Goal: Obtain resource: Obtain resource

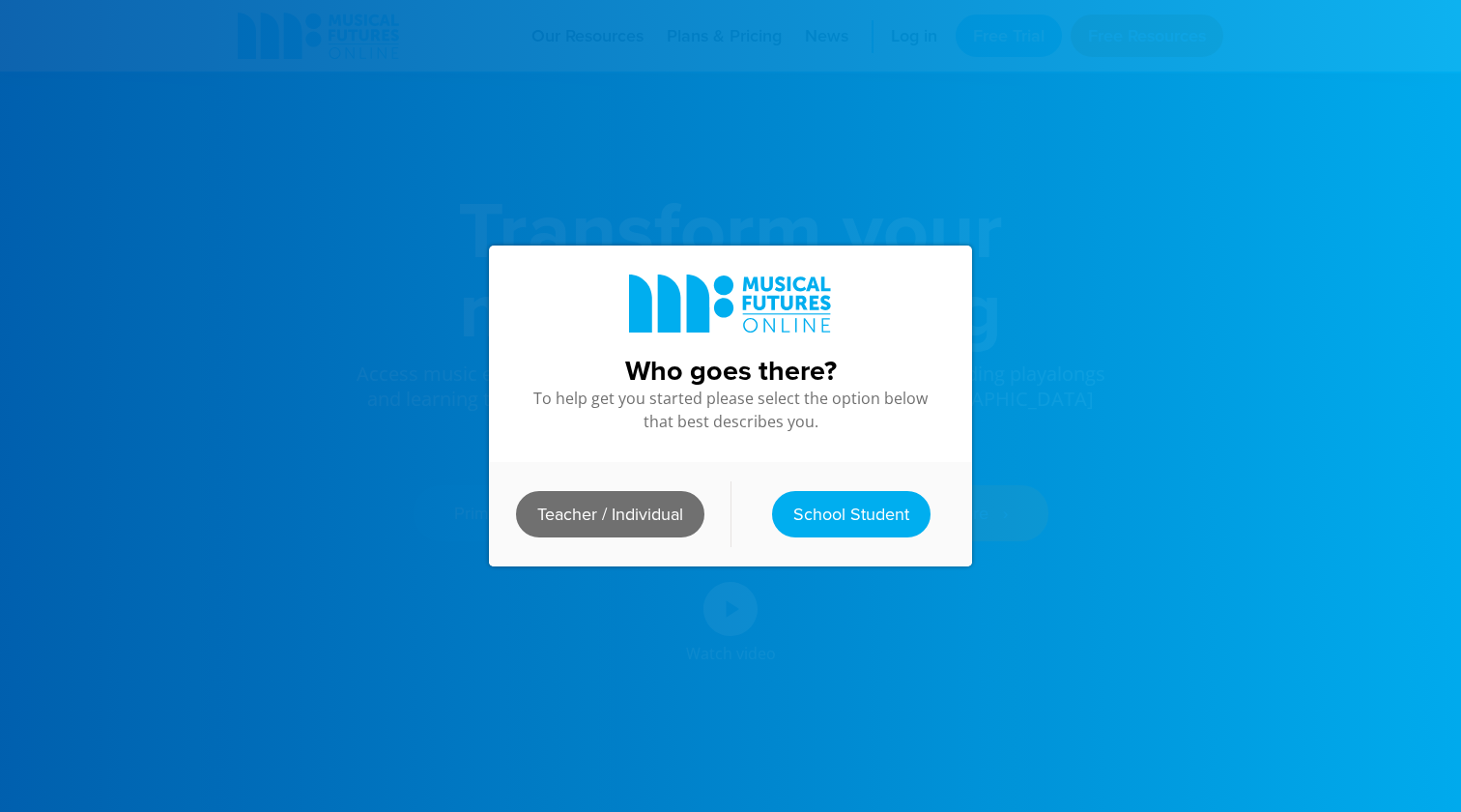
click at [647, 507] on link "Teacher / Individual" at bounding box center [610, 513] width 188 height 46
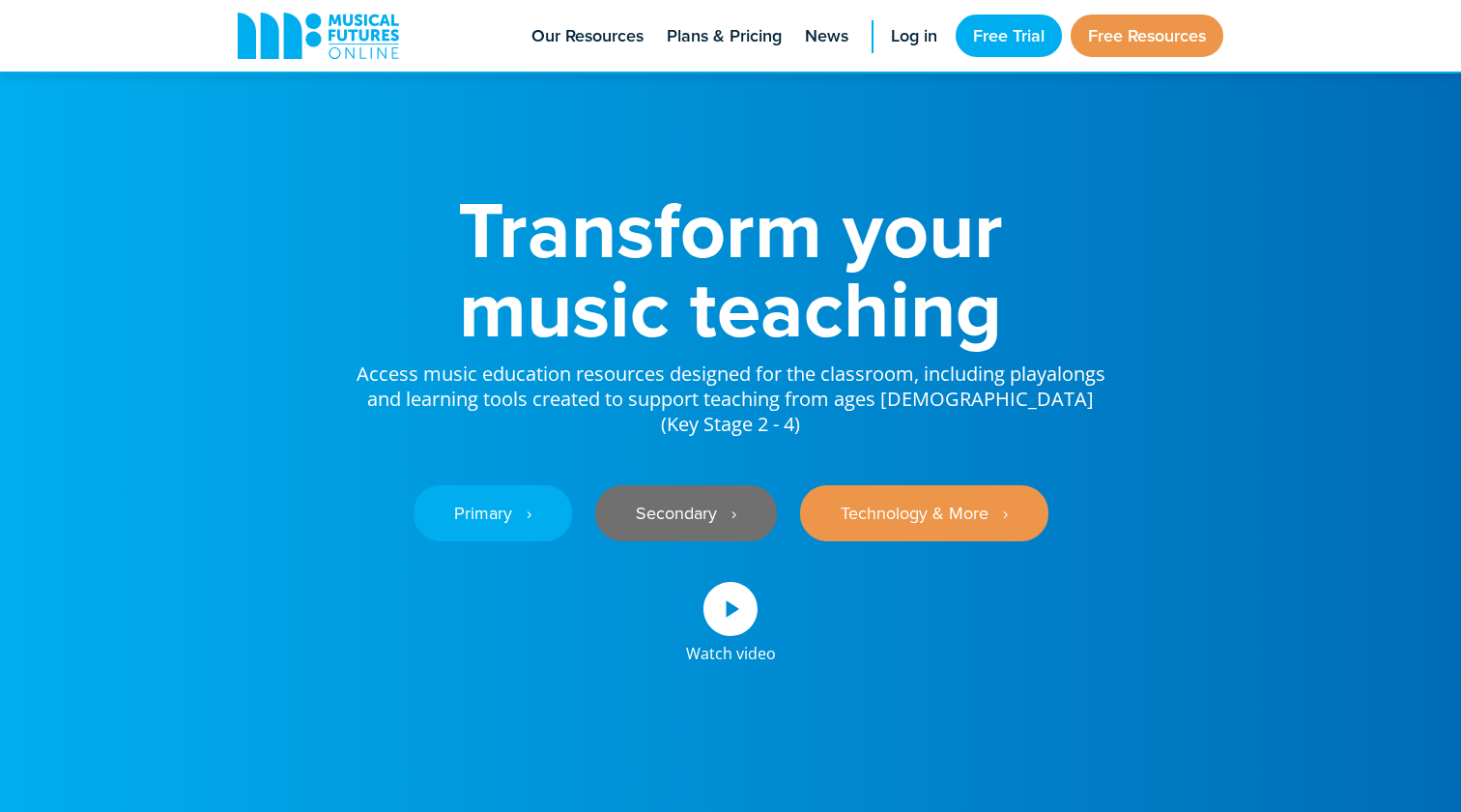
click at [697, 489] on link "Secondary ‎‏‏‎ ‎ ›" at bounding box center [686, 512] width 182 height 56
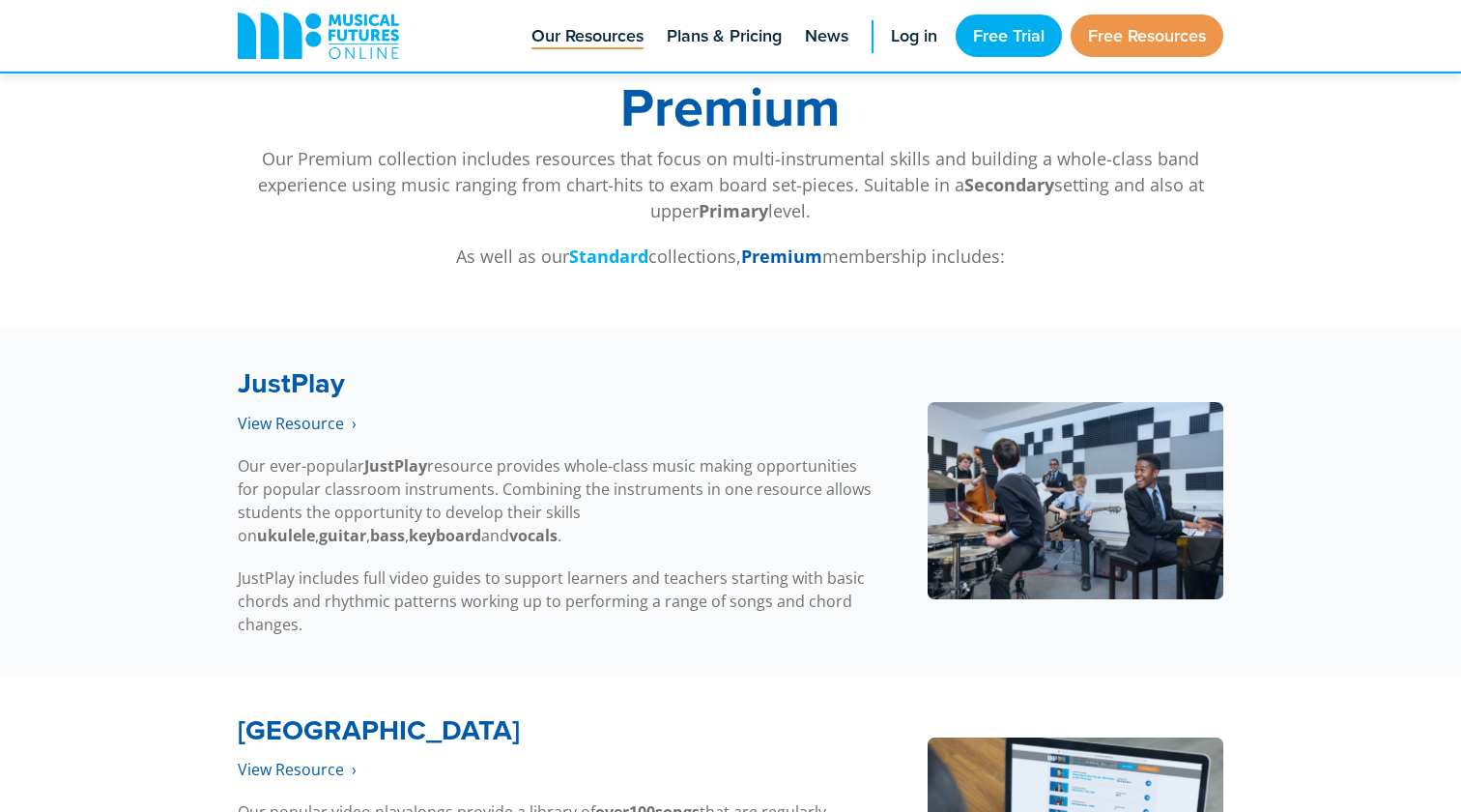
scroll to position [3798, 0]
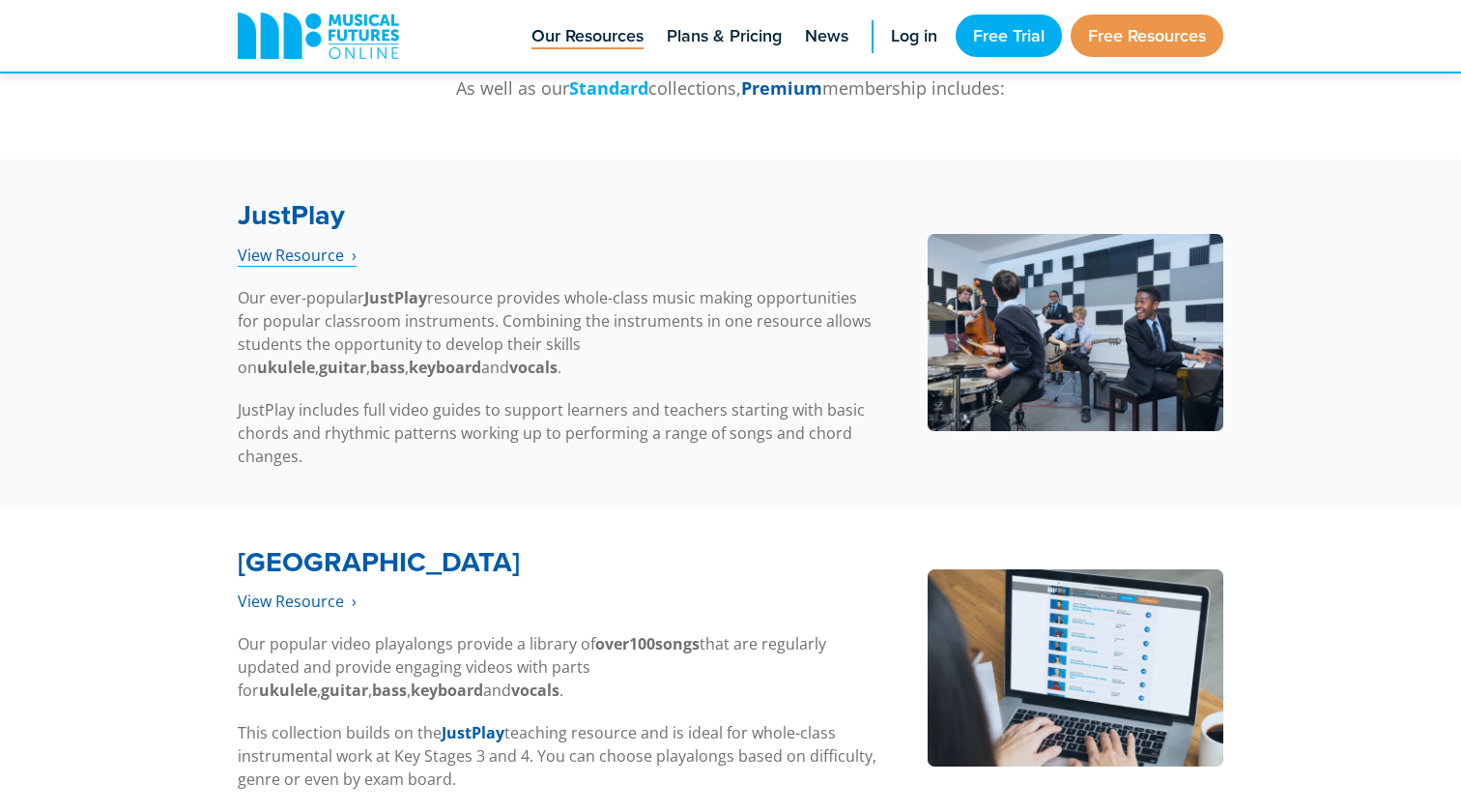
click at [305, 245] on link "View Resource‎‏‏‎ ‎ ›" at bounding box center [297, 255] width 119 height 22
